Goal: Task Accomplishment & Management: Manage account settings

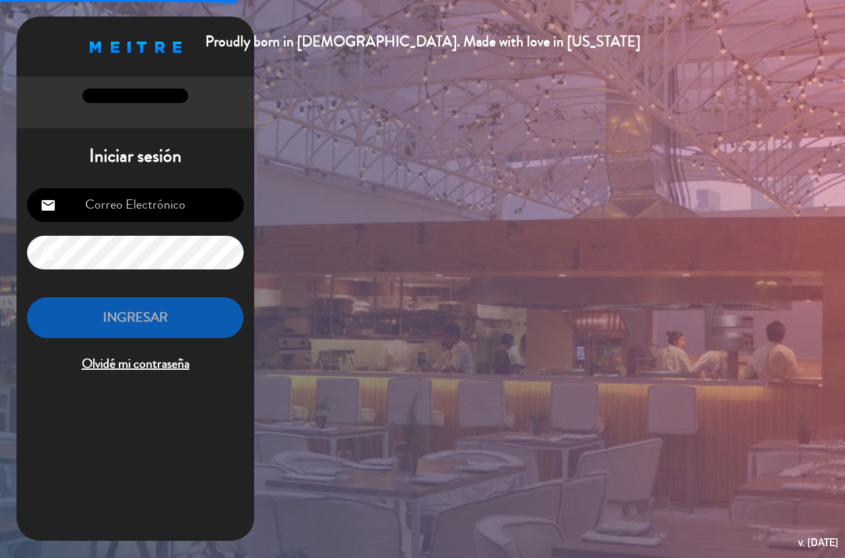
click at [183, 210] on input "email" at bounding box center [135, 205] width 216 height 34
type input "[EMAIL_ADDRESS][DOMAIN_NAME]"
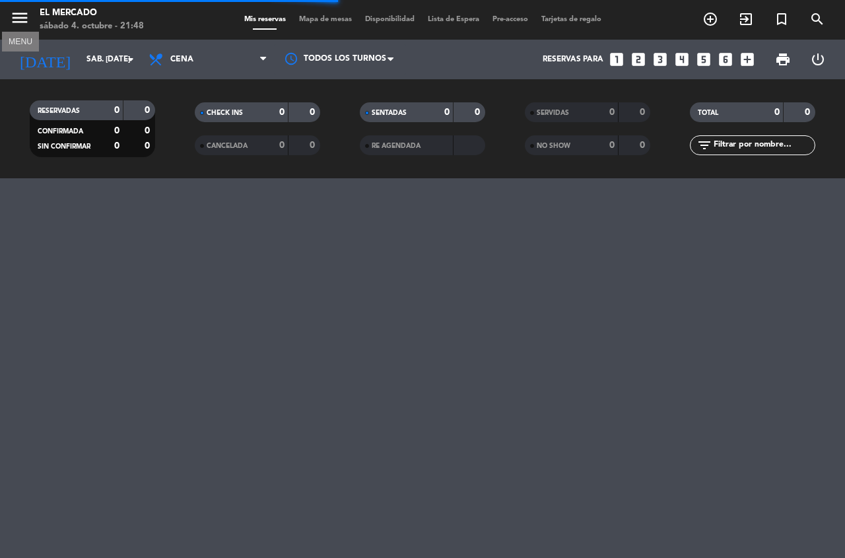
click at [15, 11] on icon "menu" at bounding box center [20, 18] width 20 height 20
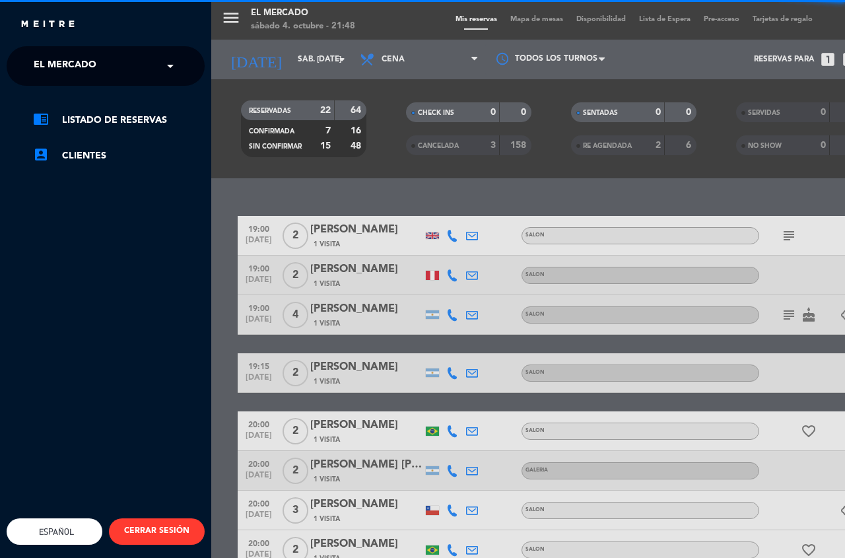
click at [168, 65] on span at bounding box center [173, 66] width 22 height 28
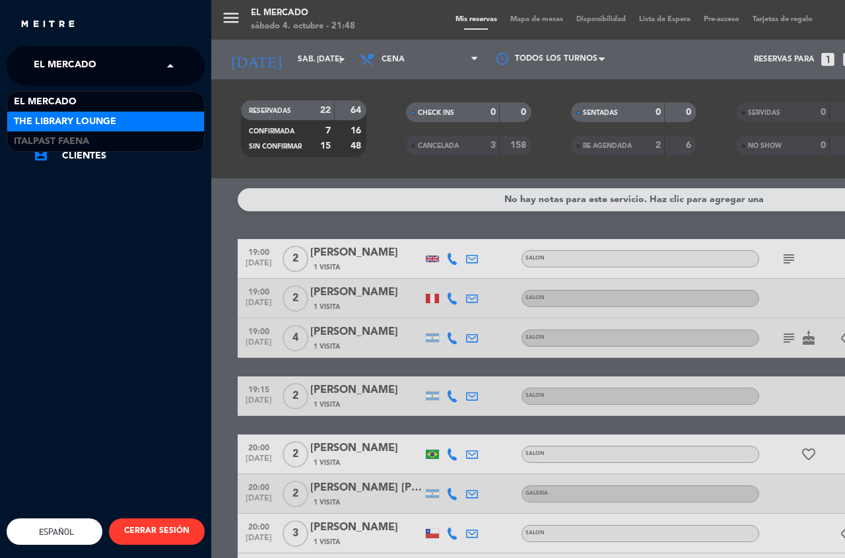
click at [149, 114] on div "The Library Lounge" at bounding box center [105, 122] width 197 height 20
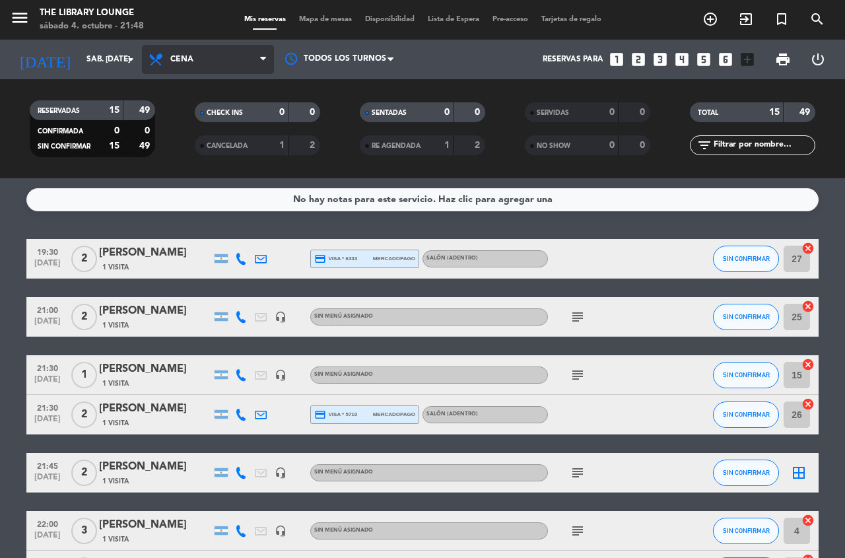
click at [191, 67] on span "Cena" at bounding box center [208, 59] width 132 height 29
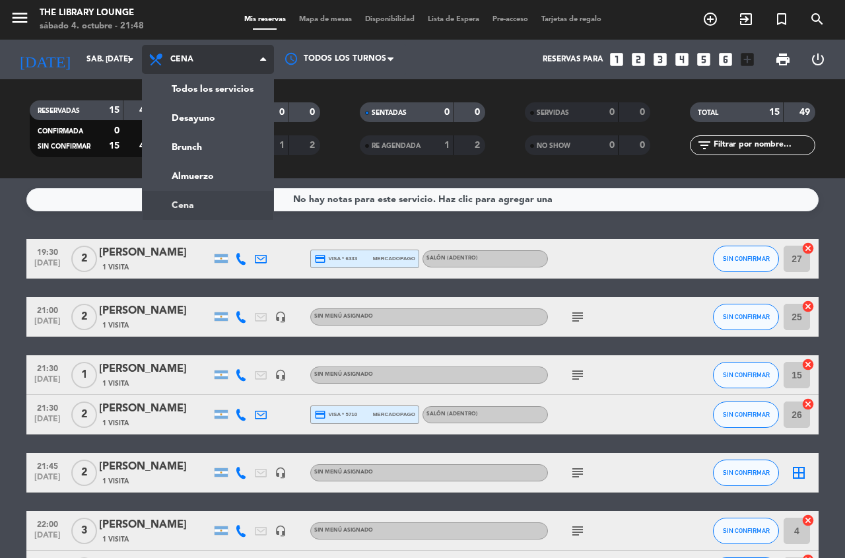
click at [197, 78] on div "Todos los servicios Desayuno Brunch Almuerzo Cena Cena Todos los servicios Desa…" at bounding box center [208, 60] width 132 height 40
